Goal: Transaction & Acquisition: Purchase product/service

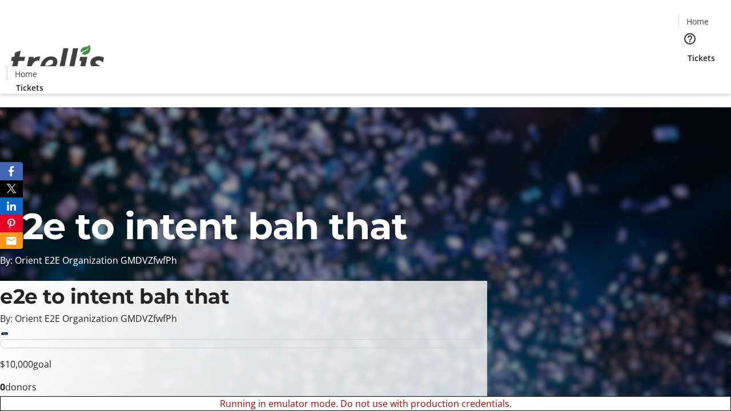
click at [699, 17] on span "Sign Up" at bounding box center [703, 16] width 33 height 14
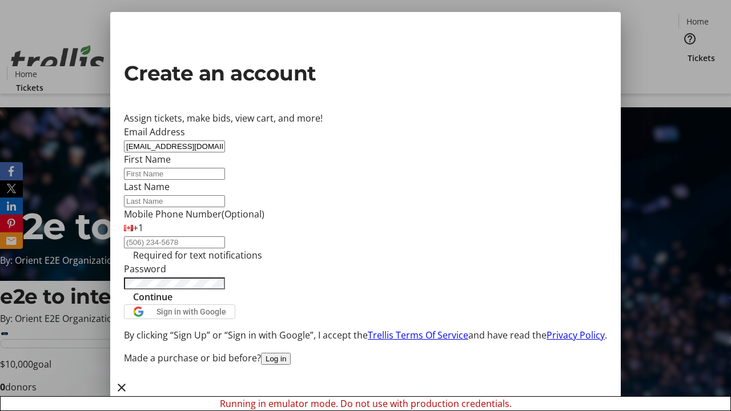
type input "[EMAIL_ADDRESS][DOMAIN_NAME]"
type input "Bryana"
type input "[PERSON_NAME]"
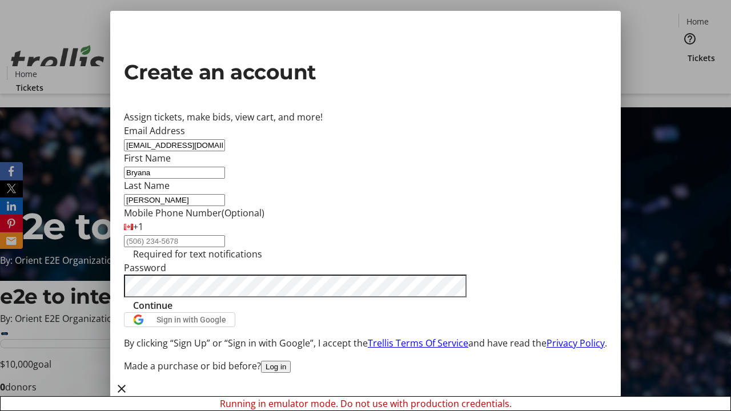
click at [173, 312] on span "Continue" at bounding box center [152, 306] width 39 height 14
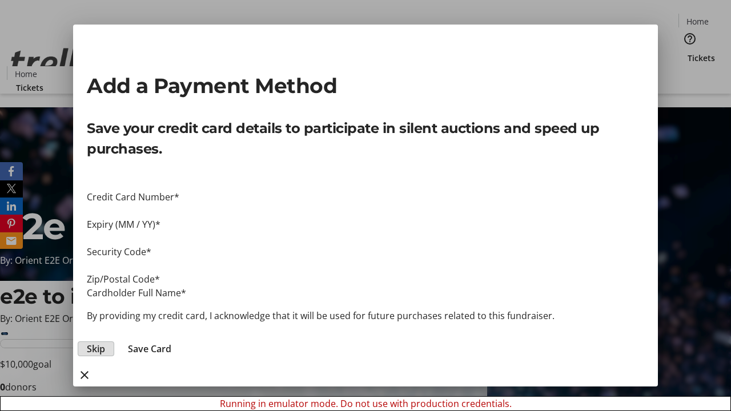
click at [105, 342] on span "Skip" at bounding box center [96, 349] width 18 height 14
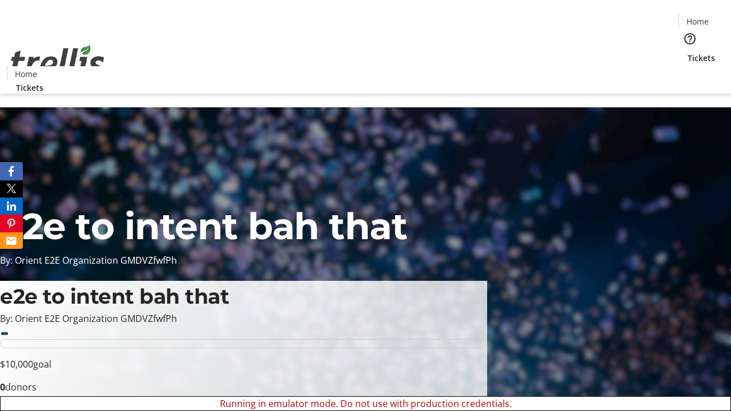
click at [688, 52] on span "Tickets" at bounding box center [701, 58] width 27 height 12
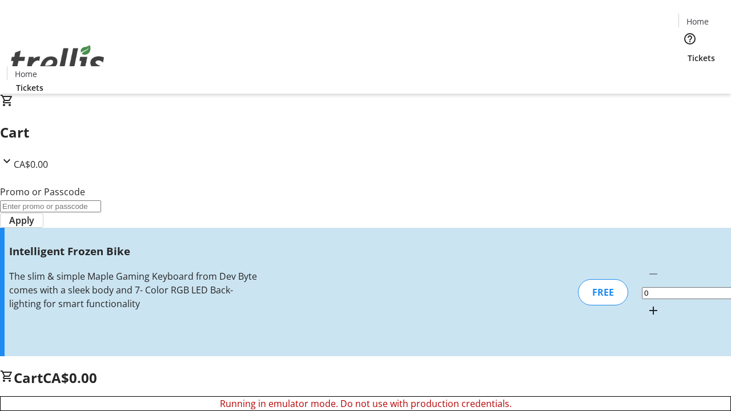
click at [647, 304] on mat-icon "Increment by one" at bounding box center [654, 311] width 14 height 14
type input "1"
